Goal: Task Accomplishment & Management: Manage account settings

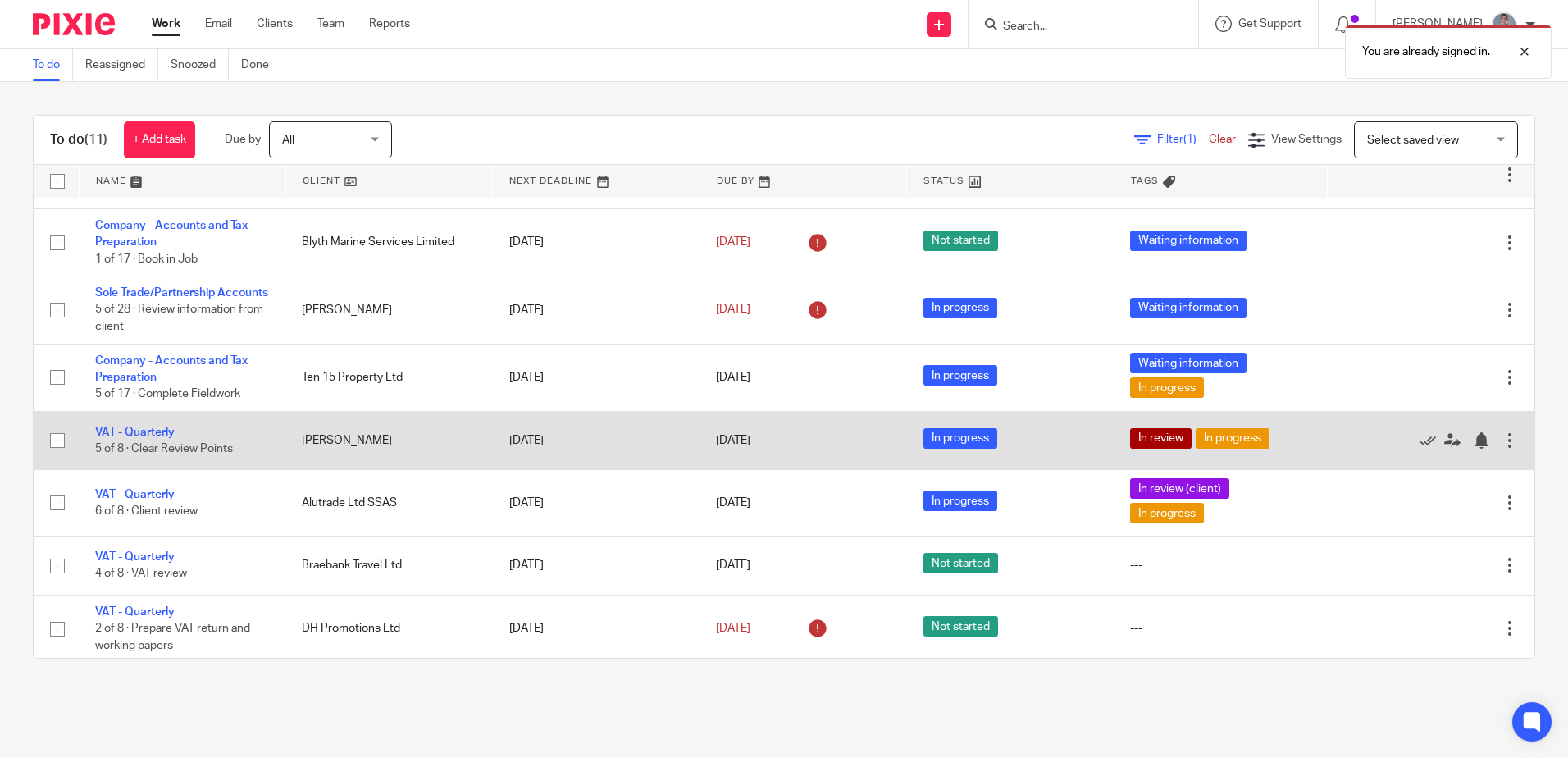
scroll to position [164, 0]
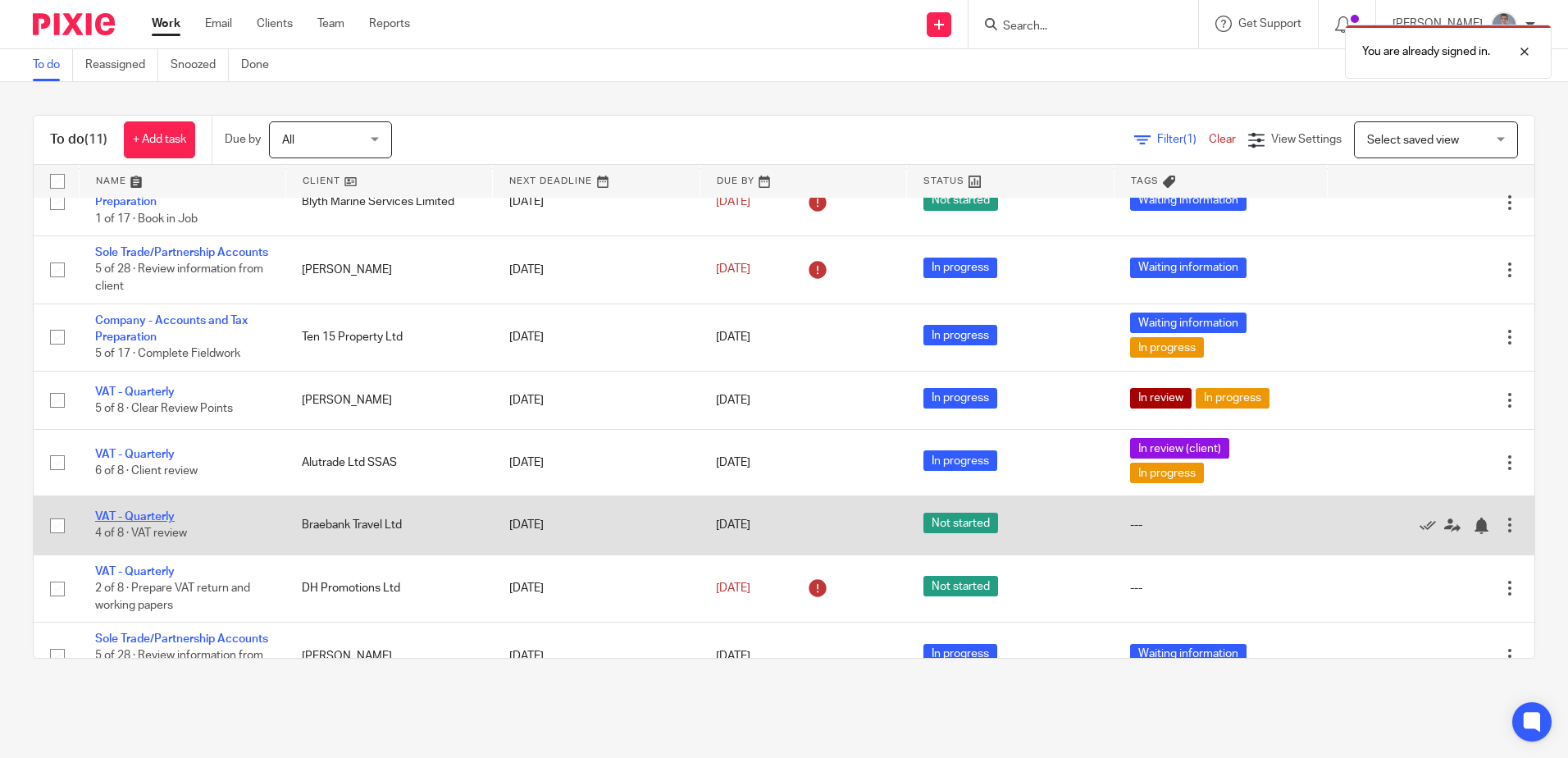
click at [154, 522] on link "VAT - Quarterly" at bounding box center [134, 517] width 79 height 12
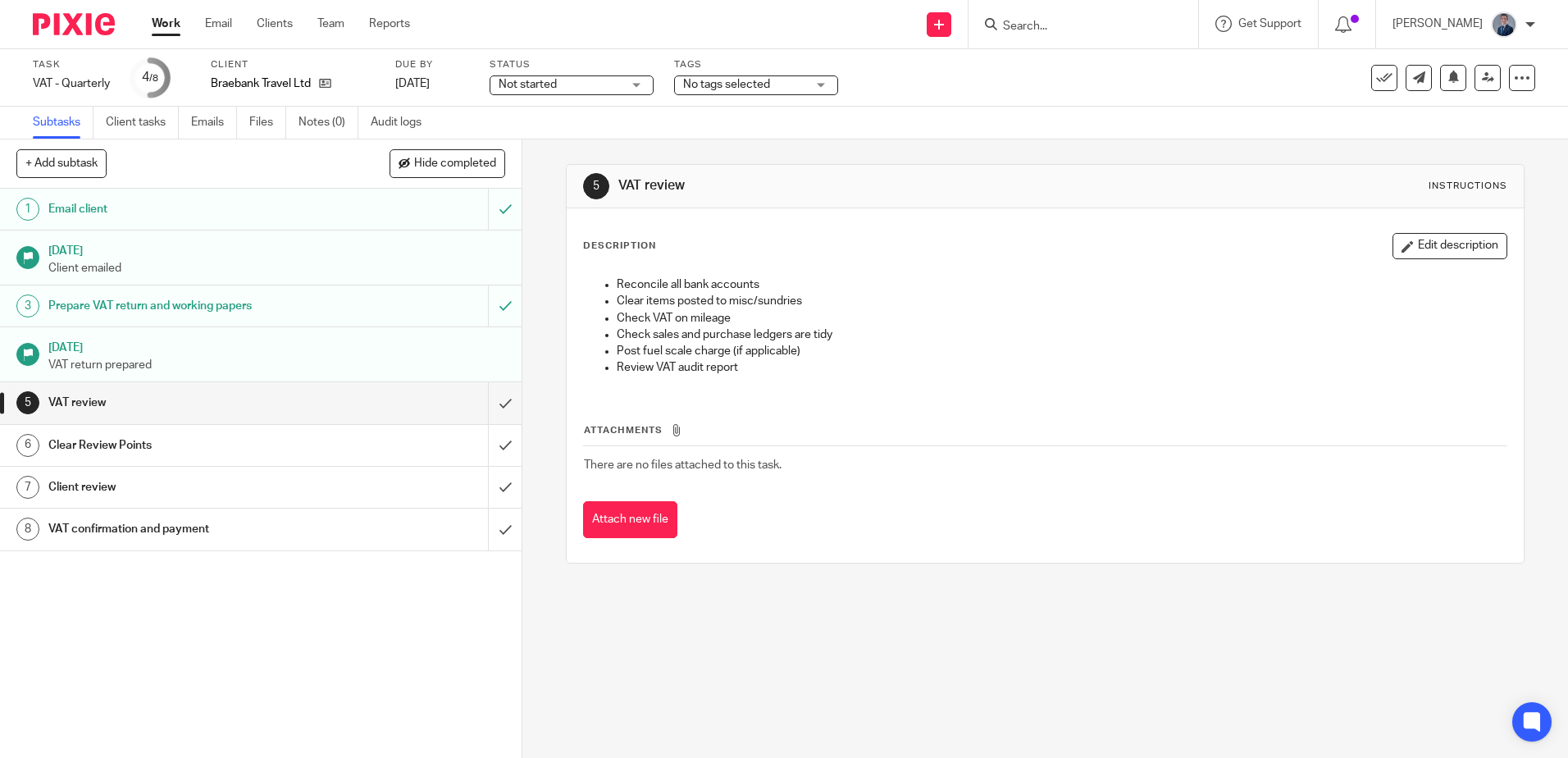
click at [634, 83] on div "Not started Not started" at bounding box center [571, 86] width 164 height 20
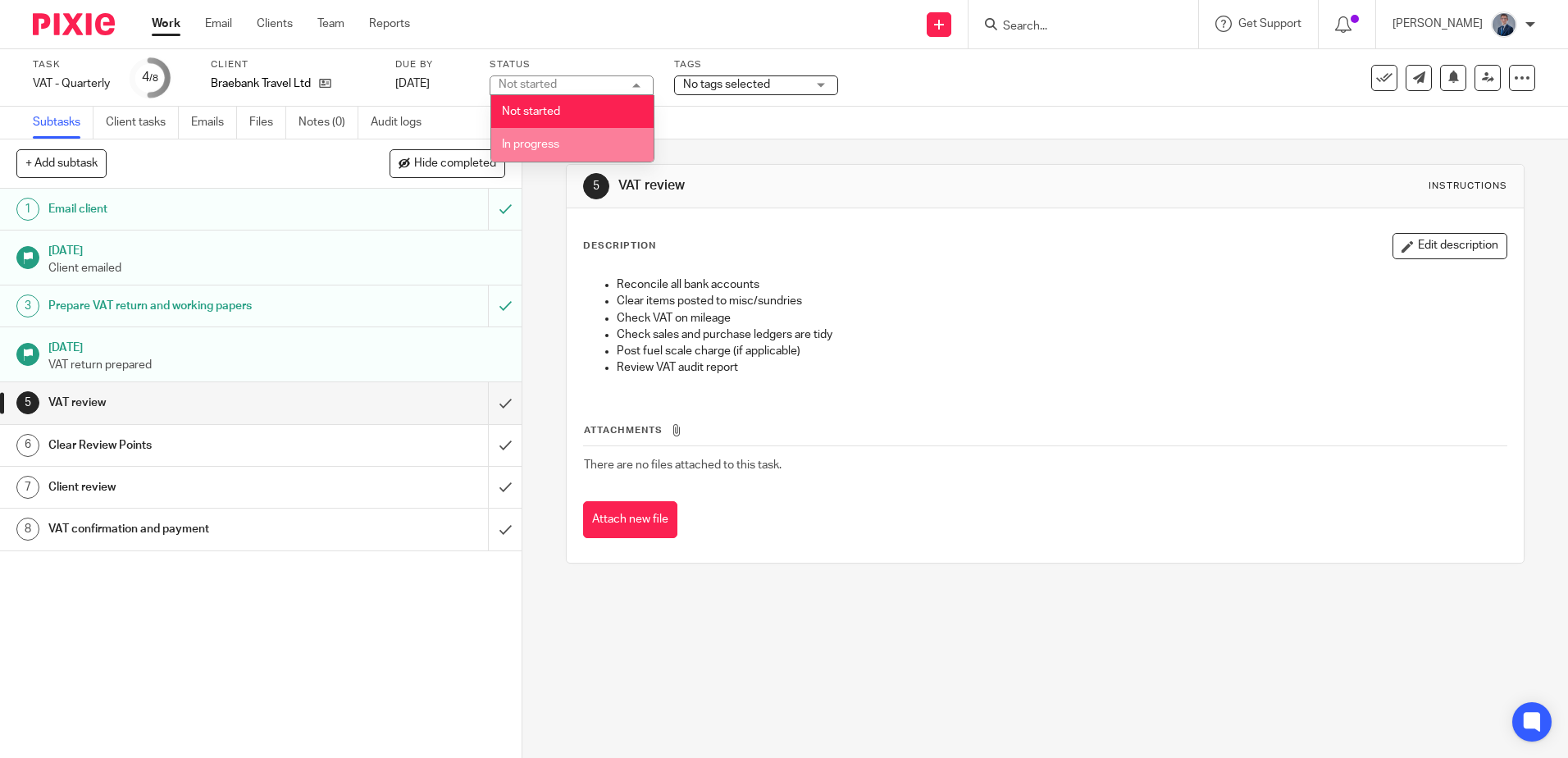
click at [615, 137] on li "In progress" at bounding box center [572, 144] width 162 height 34
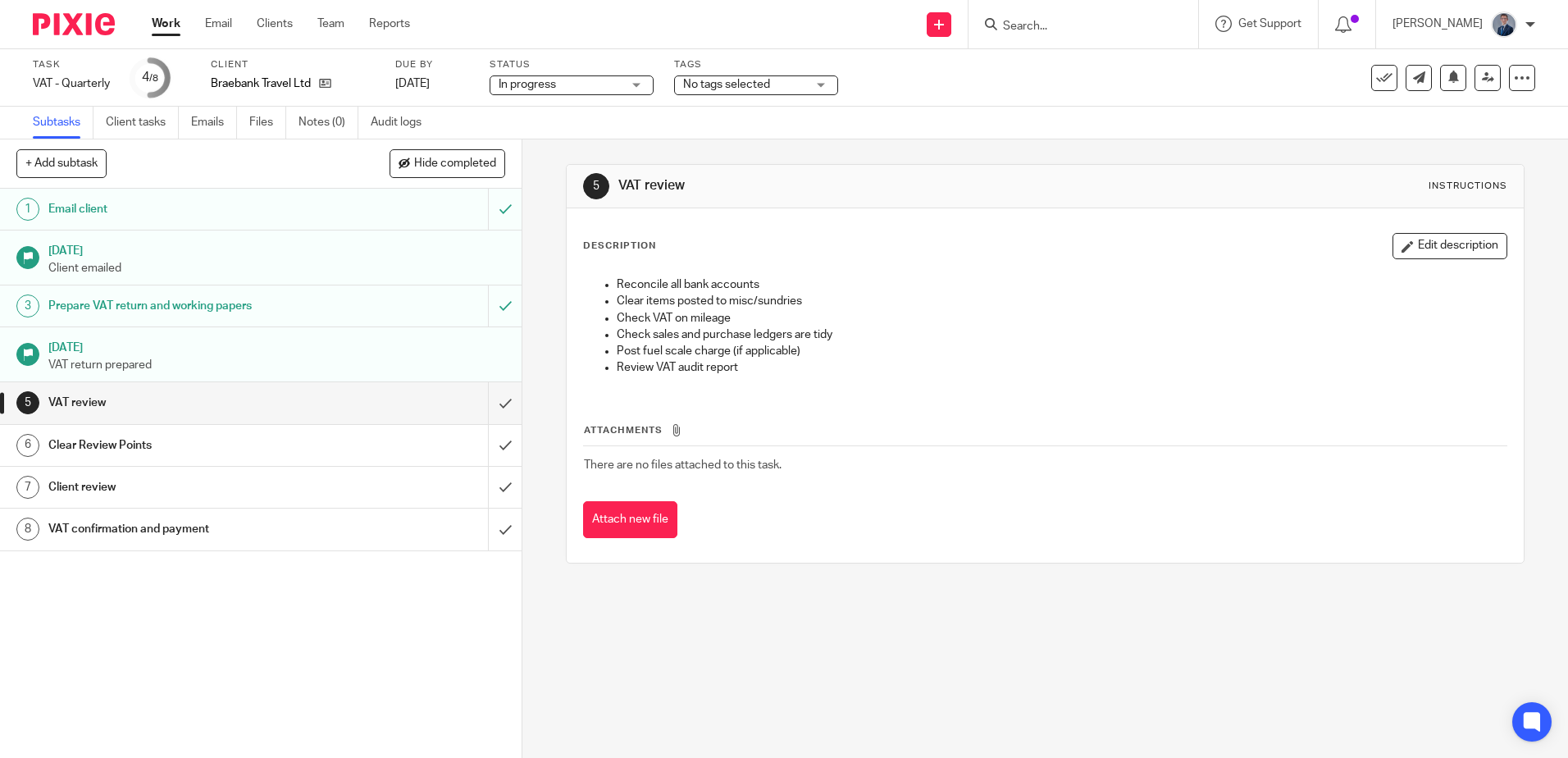
click at [745, 94] on div "No tags selected" at bounding box center [756, 86] width 164 height 20
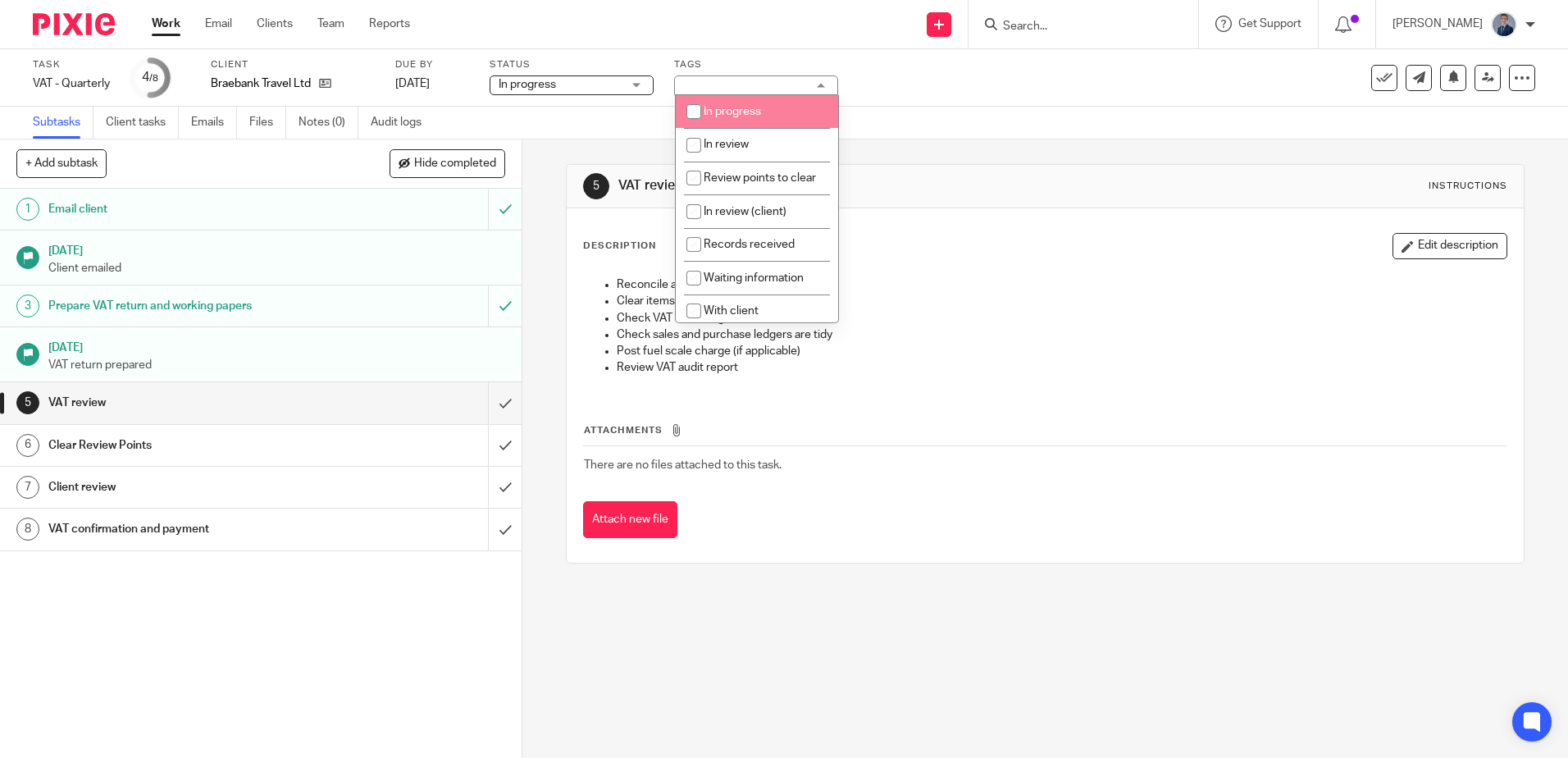
click at [742, 110] on span "In progress" at bounding box center [732, 111] width 57 height 12
checkbox input "true"
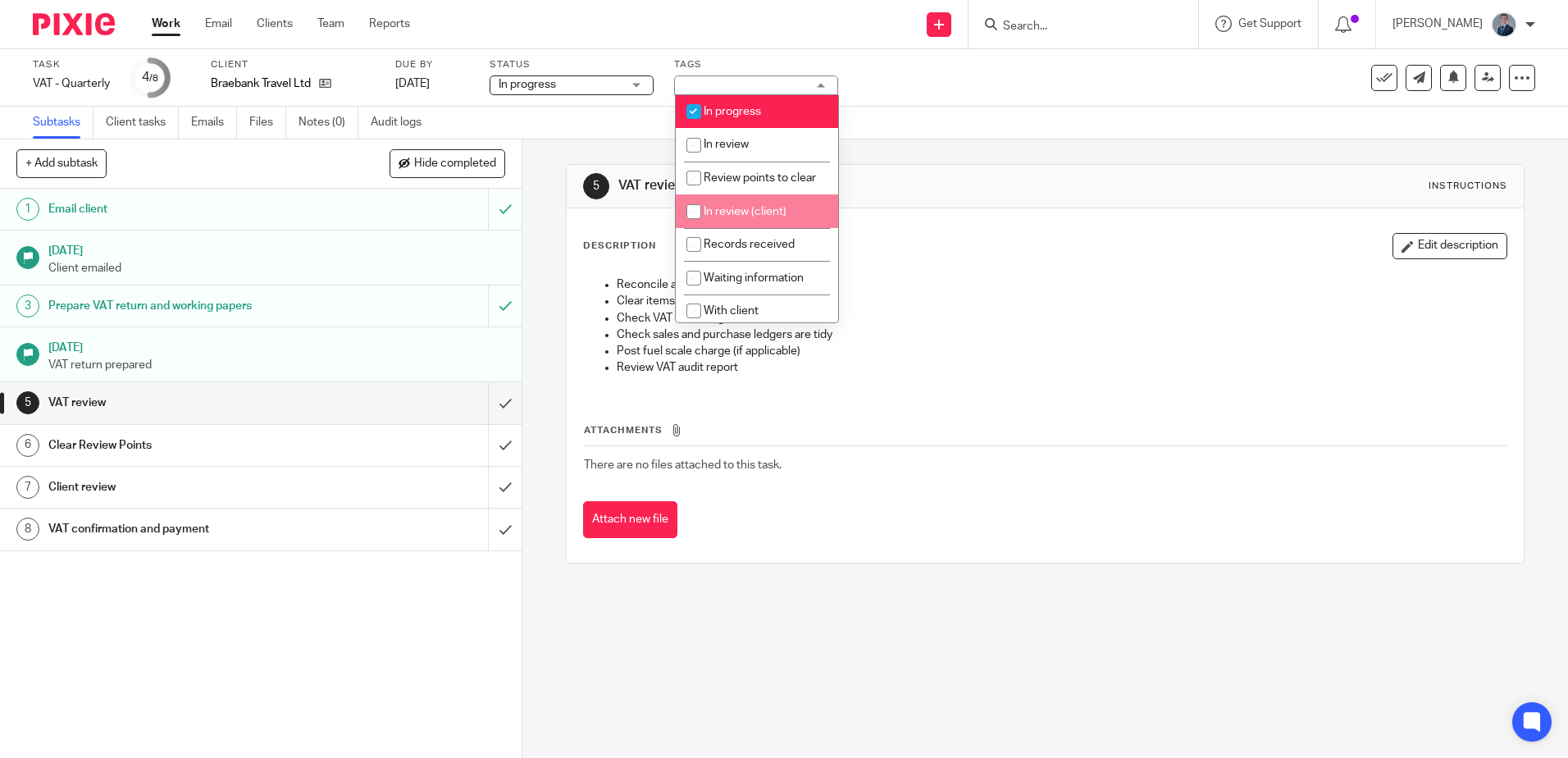
click at [763, 218] on span "In review (client)" at bounding box center [744, 211] width 83 height 12
checkbox input "true"
click at [859, 630] on div "5 VAT review Instructions Description Edit description Reconcile all bank accou…" at bounding box center [1045, 448] width 1046 height 619
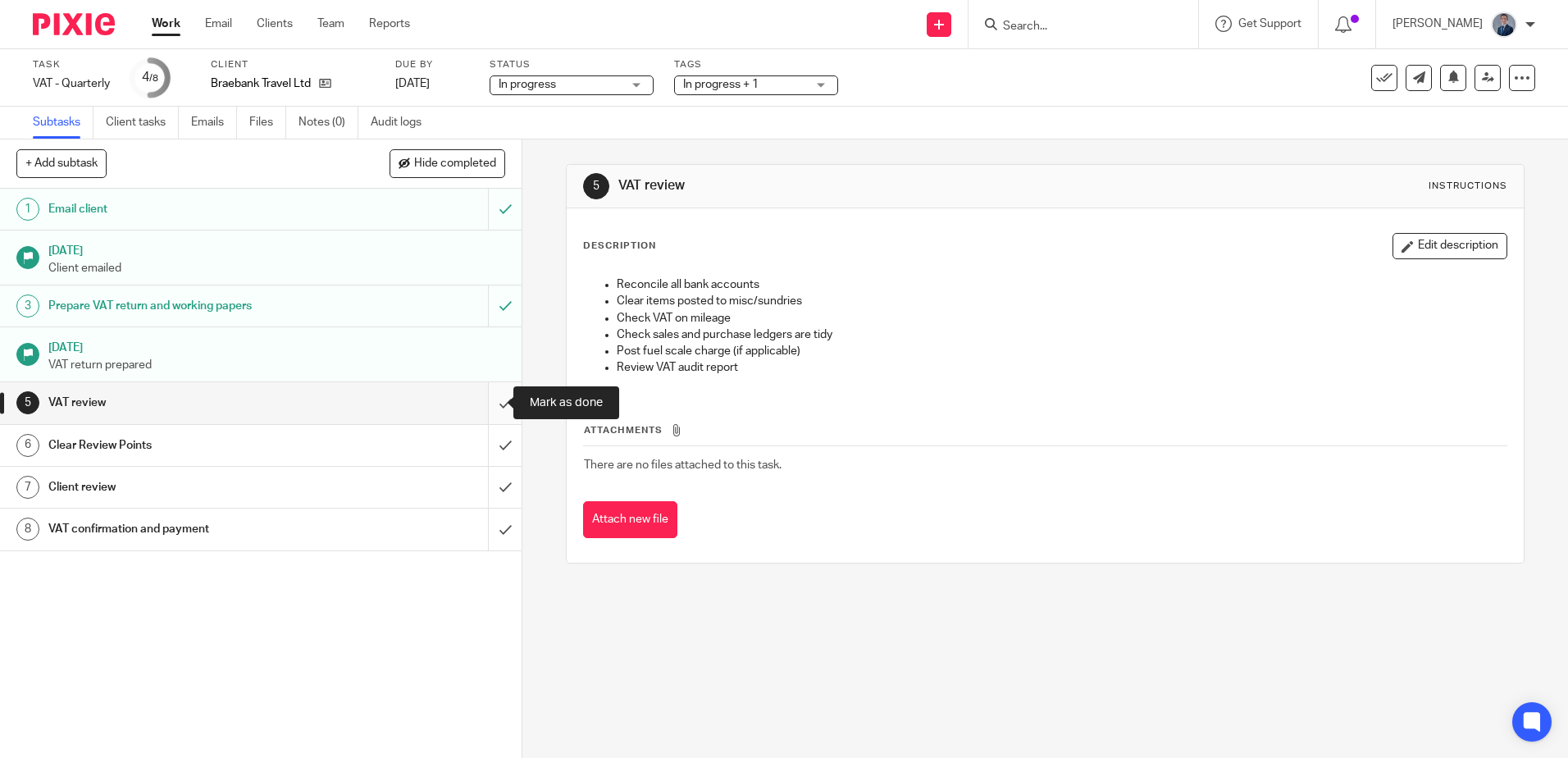
click at [492, 406] on input "submit" at bounding box center [261, 402] width 522 height 41
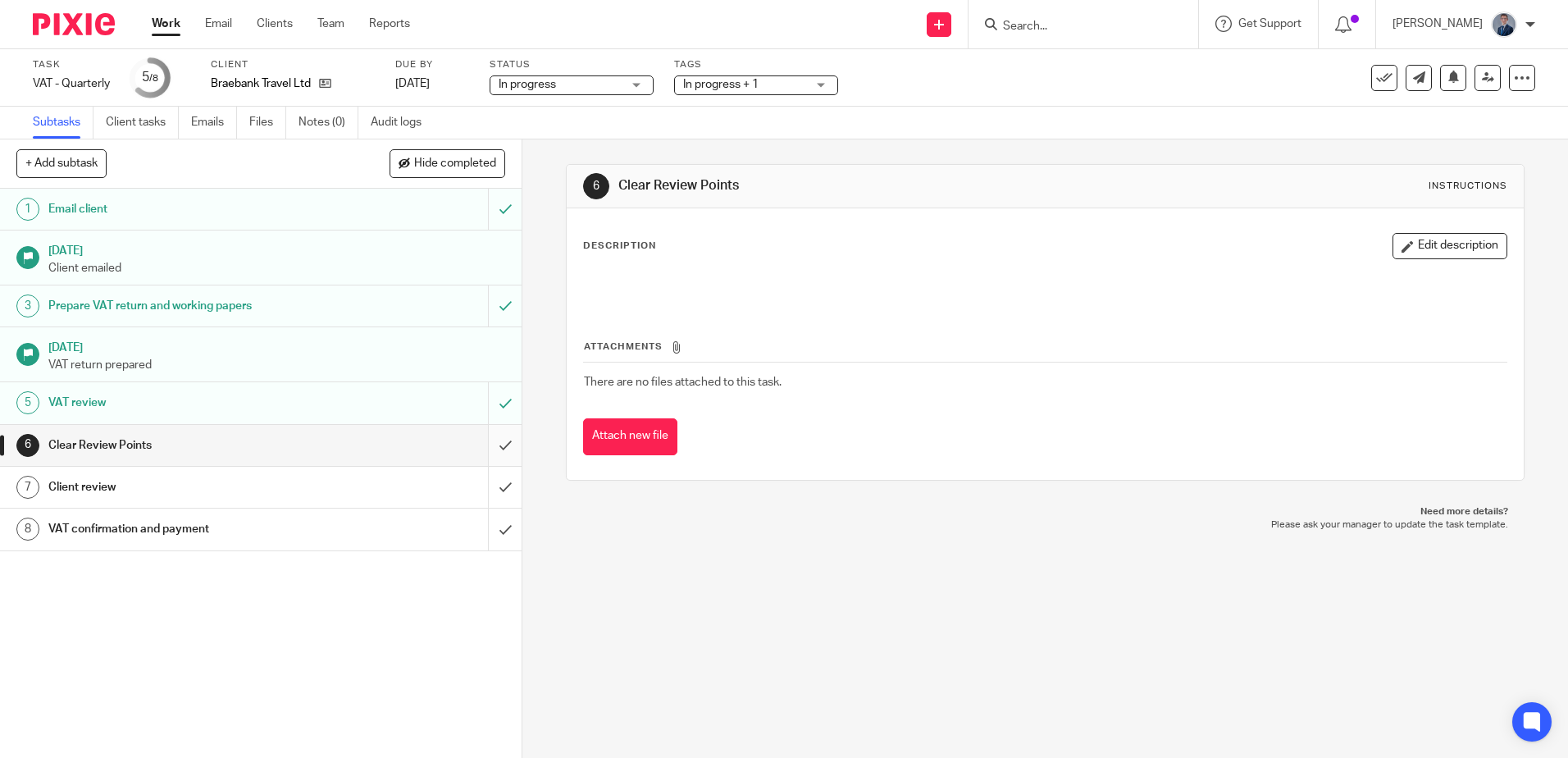
click at [490, 447] on input "submit" at bounding box center [261, 445] width 522 height 41
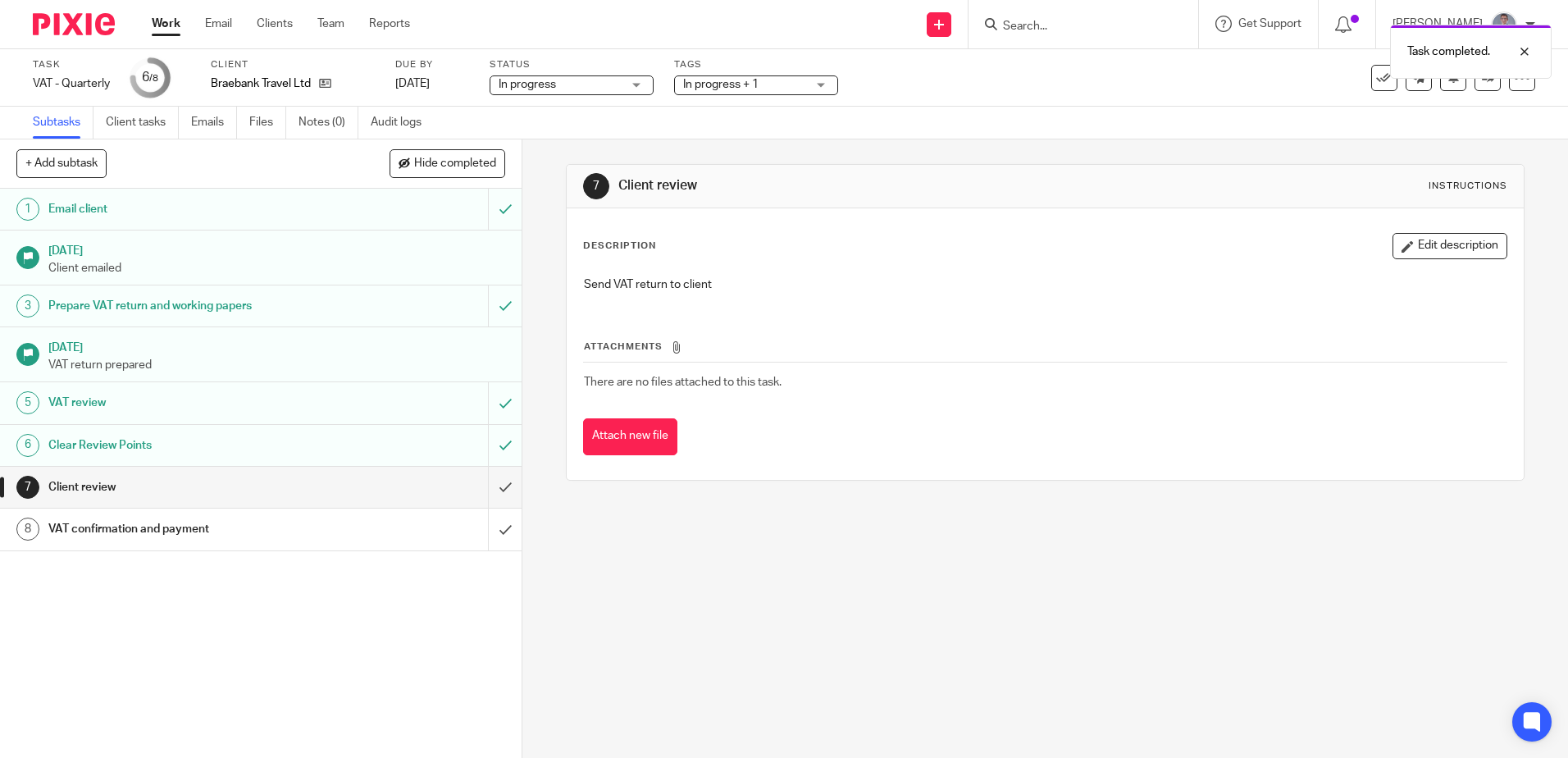
click at [1289, 76] on div "Task completed." at bounding box center [1168, 47] width 768 height 62
click at [1475, 87] on link at bounding box center [1488, 77] width 26 height 26
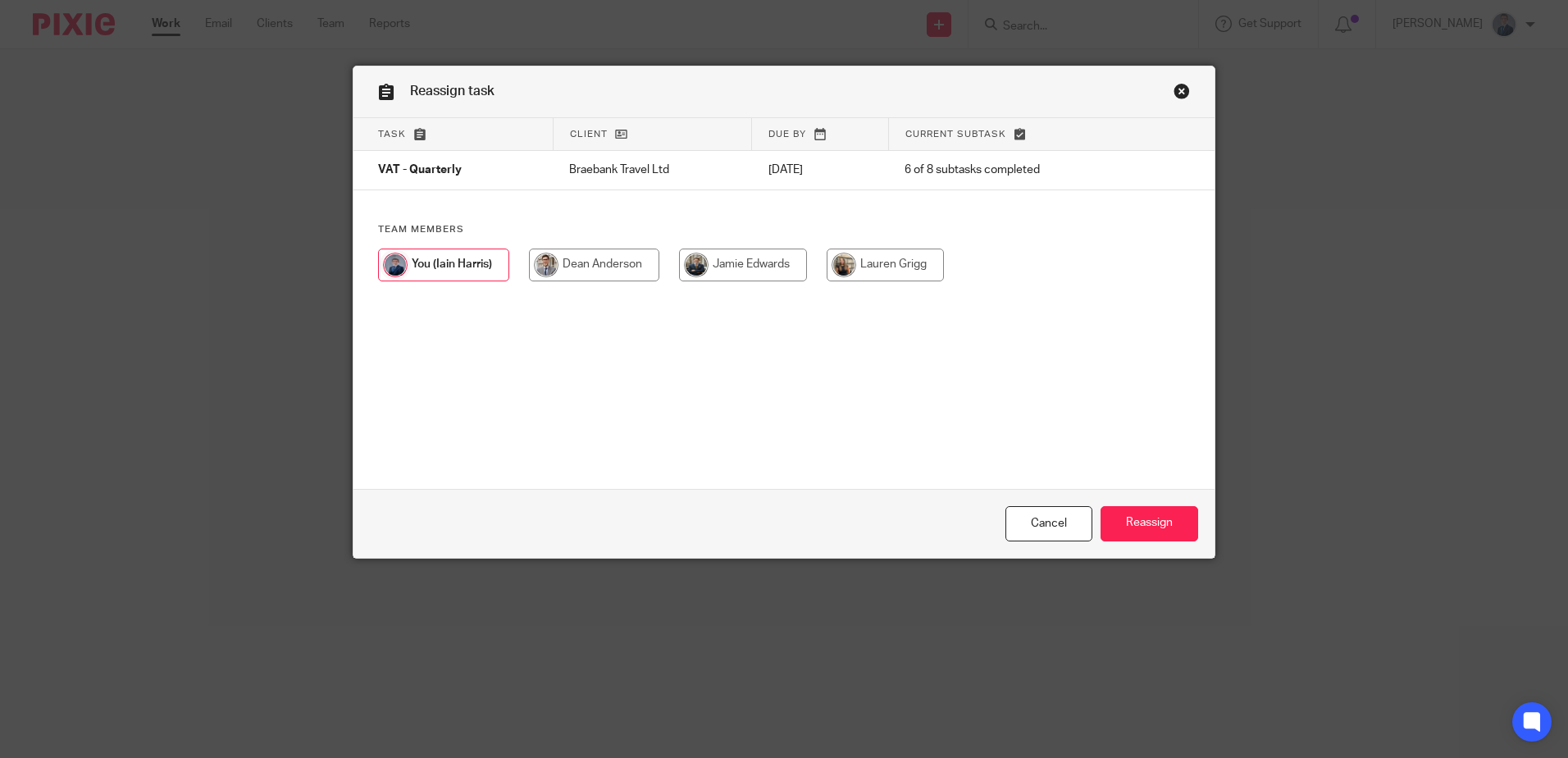
click at [890, 269] on input "radio" at bounding box center [885, 265] width 118 height 33
radio input "true"
click at [1117, 528] on input "Reassign" at bounding box center [1149, 523] width 97 height 36
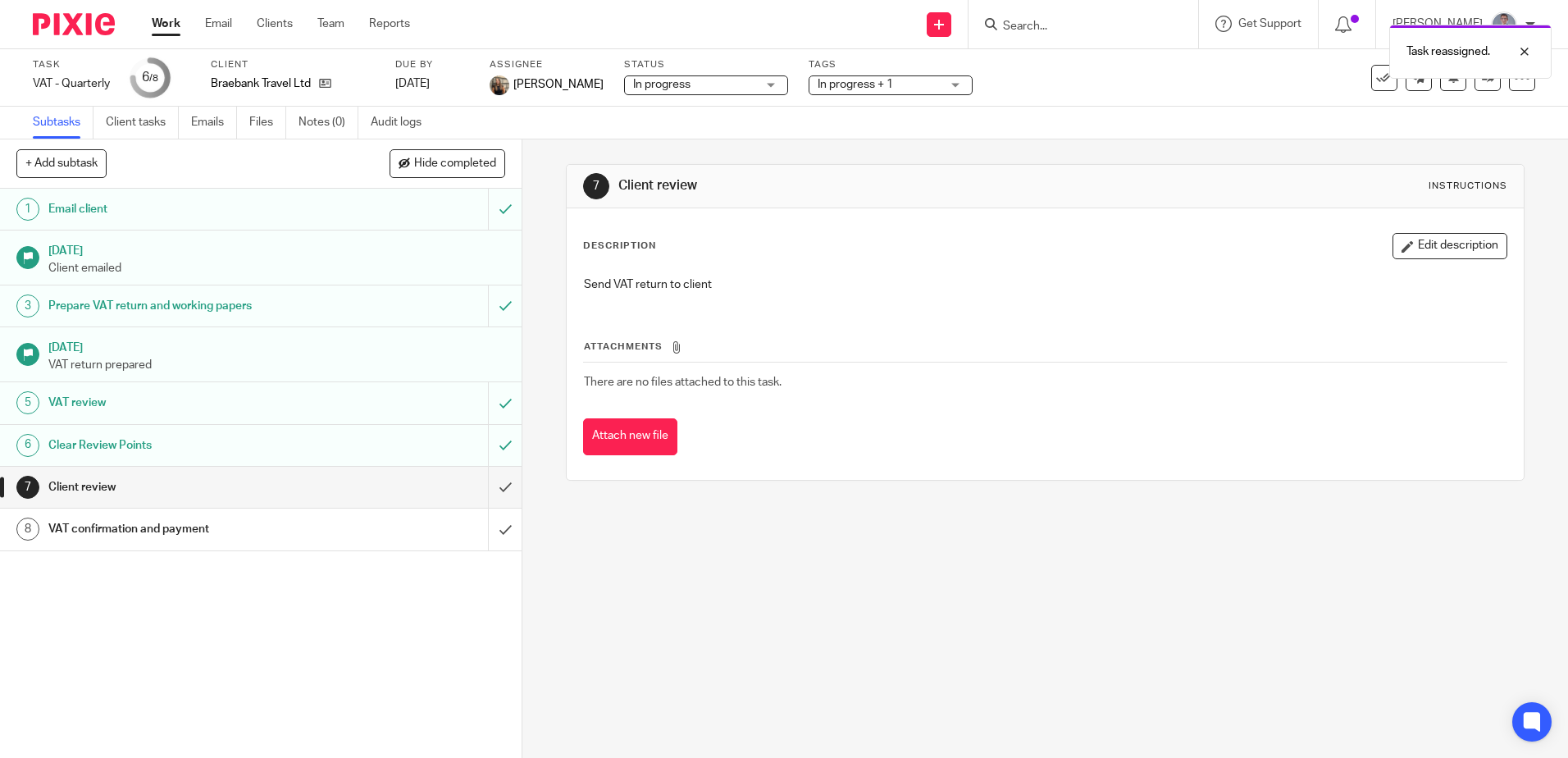
click at [165, 26] on link "Work" at bounding box center [167, 24] width 29 height 16
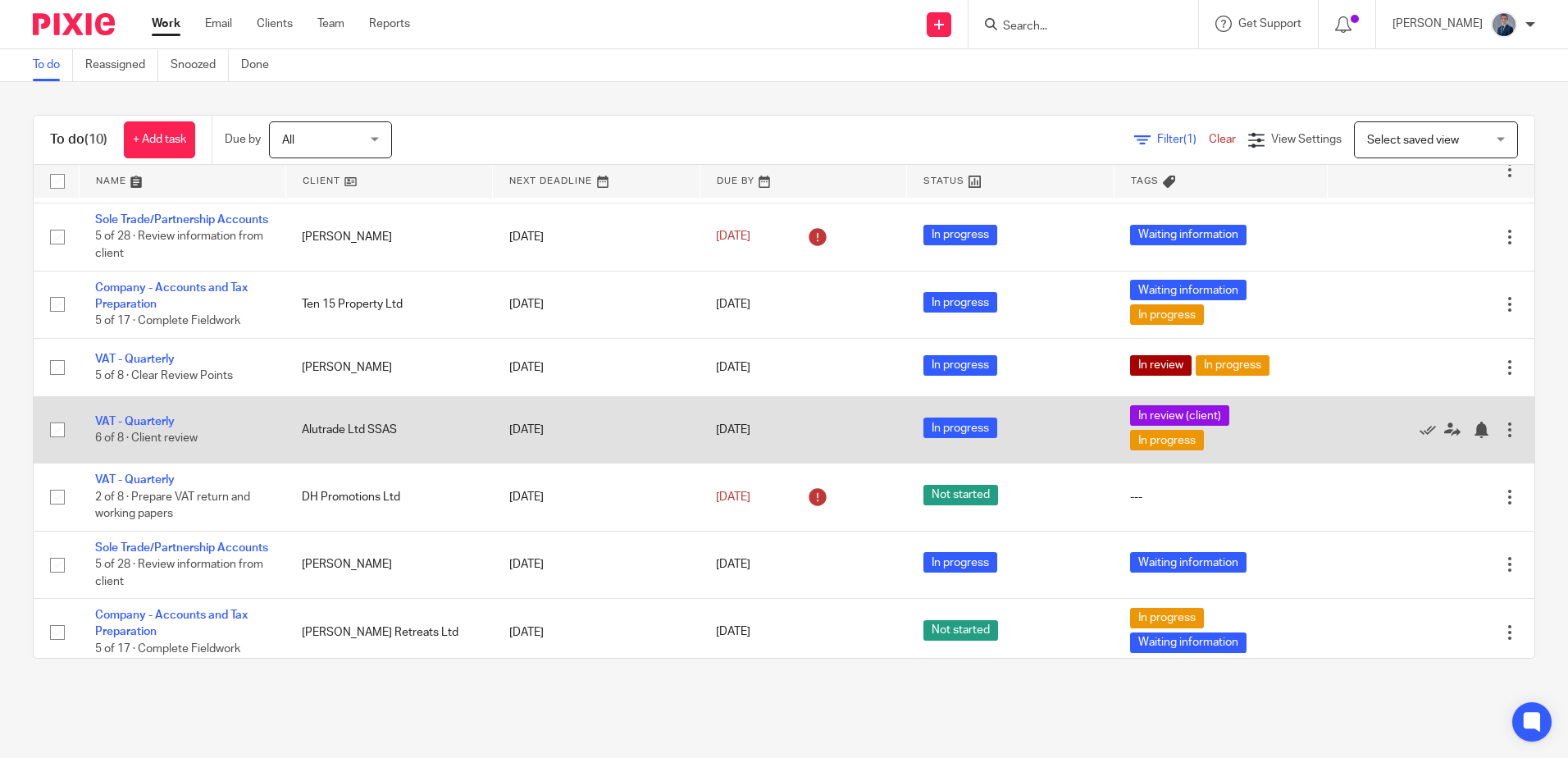
scroll to position [238, 0]
